Goal: Information Seeking & Learning: Learn about a topic

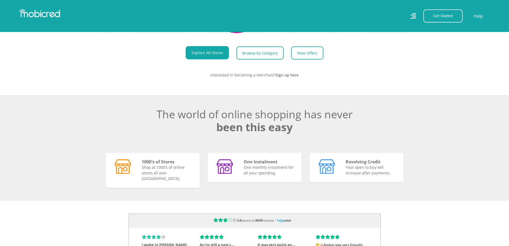
scroll to position [0, 1224]
click at [197, 128] on h2 "The world of online shopping has never been this easy" at bounding box center [255, 121] width 298 height 26
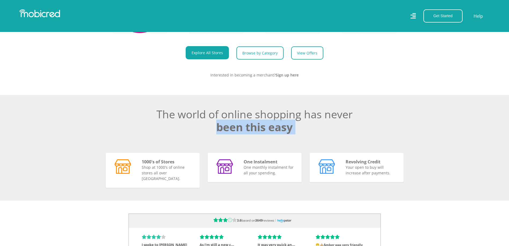
click at [197, 128] on h2 "The world of online shopping has never been this easy" at bounding box center [255, 121] width 298 height 26
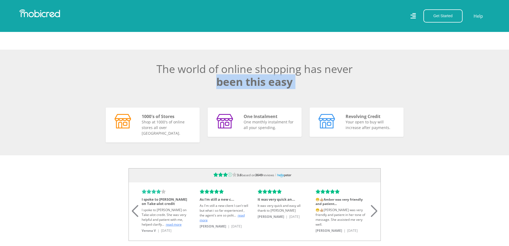
scroll to position [483, 0]
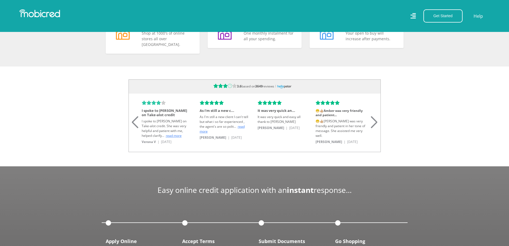
click at [132, 122] on div "Previous slide" at bounding box center [135, 116] width 7 height 12
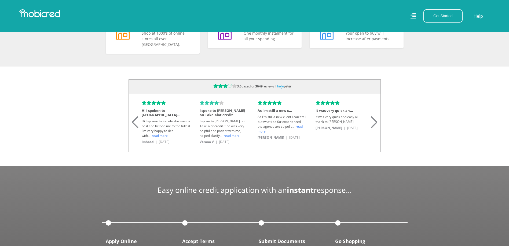
click at [132, 122] on div "Previous slide" at bounding box center [135, 116] width 7 height 12
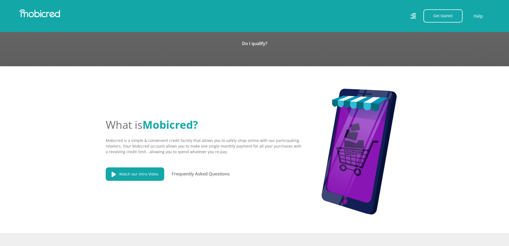
scroll to position [0, 0]
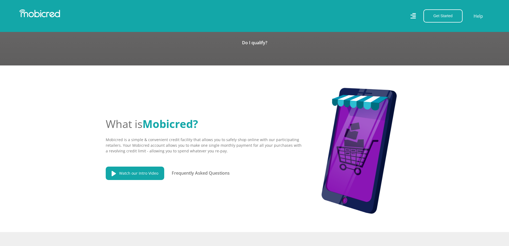
click at [127, 142] on p "Mobicred is a simple & convenient credit facility that allows you to safely sho…" at bounding box center [204, 145] width 196 height 17
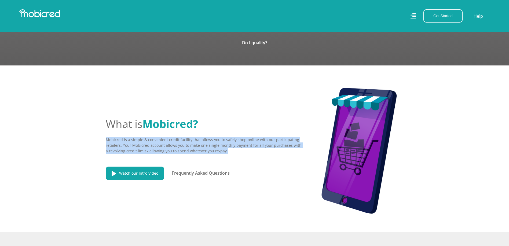
click at [127, 142] on p "Mobicred is a simple & convenient credit facility that allows you to safely sho…" at bounding box center [204, 145] width 196 height 17
drag, startPoint x: 127, startPoint y: 142, endPoint x: 193, endPoint y: 147, distance: 66.2
click at [193, 147] on p "Mobicred is a simple & convenient credit facility that allows you to safely sho…" at bounding box center [204, 145] width 196 height 17
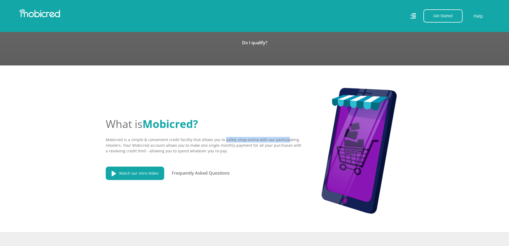
scroll to position [0, 306]
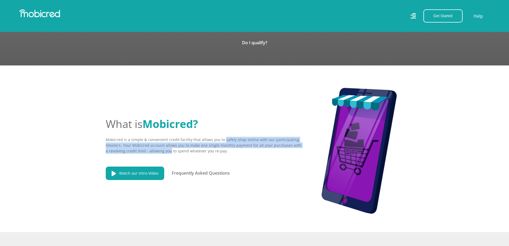
drag, startPoint x: 222, startPoint y: 138, endPoint x: 167, endPoint y: 147, distance: 55.7
click at [167, 147] on p "Mobicred is a simple & convenient credit facility that allows you to safely sho…" at bounding box center [204, 145] width 196 height 17
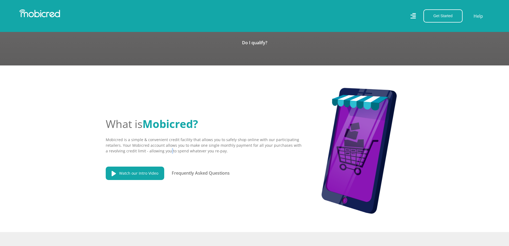
click at [167, 147] on p "Mobicred is a simple & convenient credit facility that allows you to safely sho…" at bounding box center [204, 145] width 196 height 17
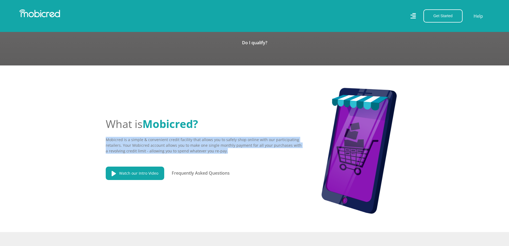
click at [167, 147] on p "Mobicred is a simple & convenient credit facility that allows you to safely sho…" at bounding box center [204, 145] width 196 height 17
drag, startPoint x: 168, startPoint y: 147, endPoint x: 233, endPoint y: 146, distance: 65.5
click at [233, 146] on p "Mobicred is a simple & convenient credit facility that allows you to safely sho…" at bounding box center [204, 145] width 196 height 17
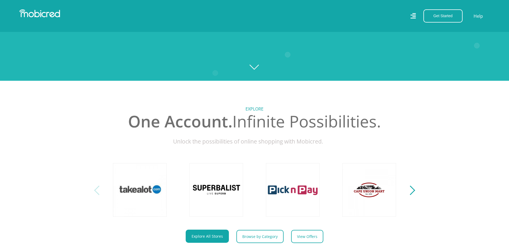
scroll to position [134, 0]
